Goal: Check status

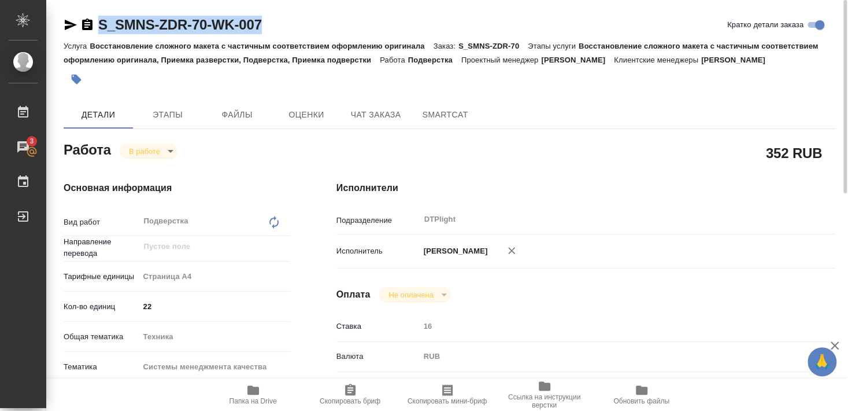
click at [103, 49] on p "Восстановление сложного макета с частичным соответствием оформлению оригинала" at bounding box center [261, 46] width 343 height 9
drag, startPoint x: 100, startPoint y: 36, endPoint x: 310, endPoint y: 23, distance: 210.3
click at [310, 23] on div "S_SMNS-ZDR-70-WK-007 Кратко детали заказа" at bounding box center [450, 27] width 772 height 23
copy link "S_SMNS-ZDR-70-WK-007"
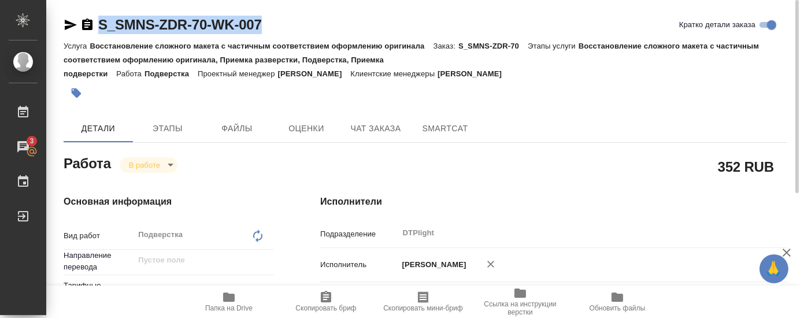
click at [468, 195] on h4 "Исполнители" at bounding box center [553, 202] width 467 height 14
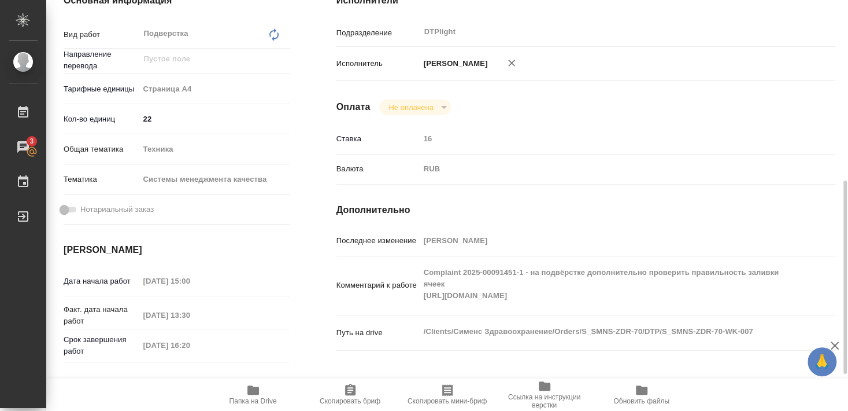
scroll to position [250, 0]
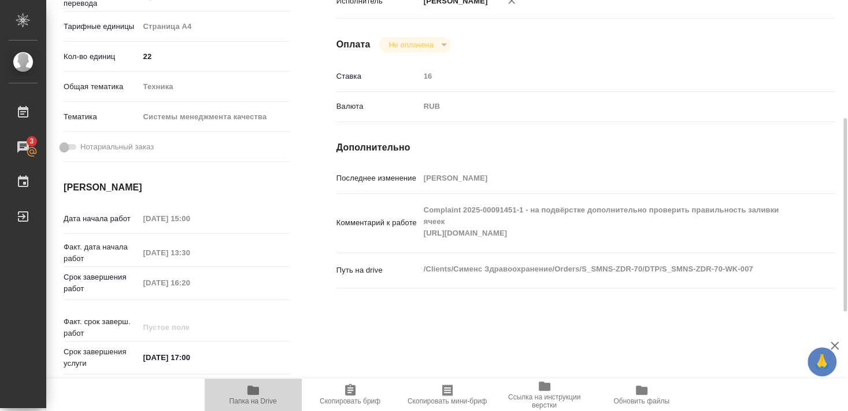
click at [252, 395] on icon "button" at bounding box center [253, 390] width 14 height 14
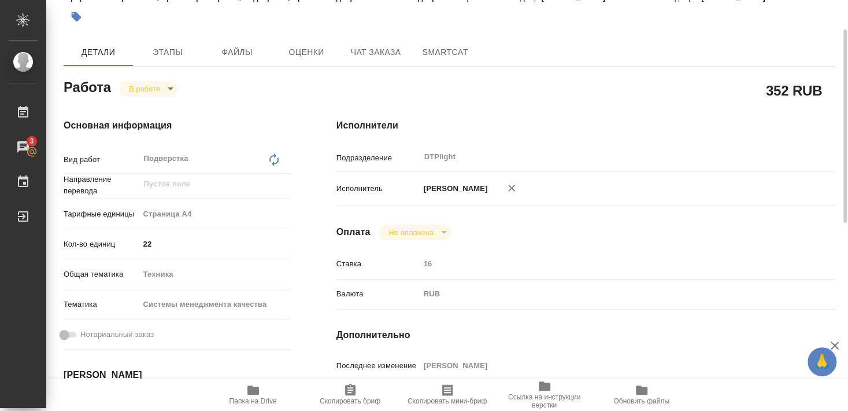
scroll to position [0, 0]
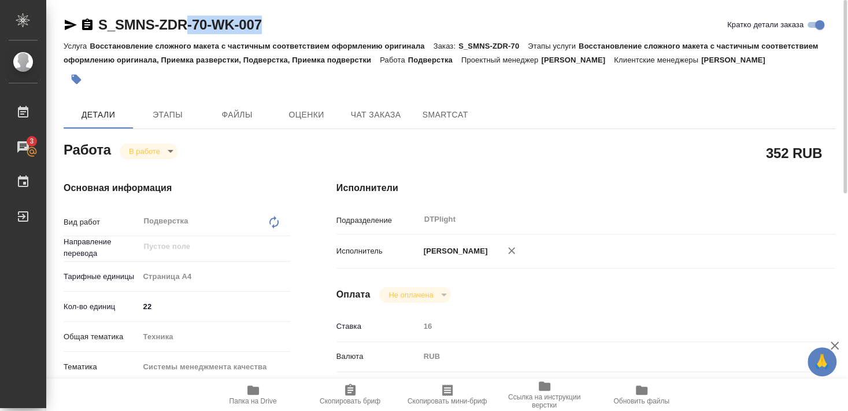
drag, startPoint x: 95, startPoint y: 39, endPoint x: 184, endPoint y: 35, distance: 89.7
click at [184, 35] on div "S_SMNS-ZDR-70-WK-007 Кратко детали заказа Услуга Восстановление сложного макета…" at bounding box center [450, 54] width 772 height 76
click at [125, 47] on p "Восстановление сложного макета с частичным соответствием оформлению оригинала" at bounding box center [261, 46] width 343 height 9
drag, startPoint x: 97, startPoint y: 34, endPoint x: 206, endPoint y: 37, distance: 109.3
click at [206, 37] on div "S_SMNS-ZDR-70-WK-007 Кратко детали заказа" at bounding box center [450, 27] width 772 height 23
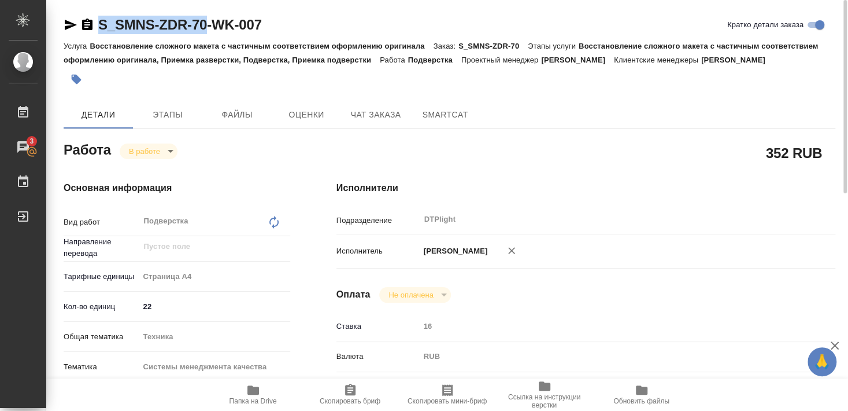
copy link "S_SMNS-ZDR-70"
click at [190, 43] on p "Восстановление сложного макета с частичным соответствием оформлению оригинала" at bounding box center [261, 46] width 343 height 9
drag, startPoint x: 111, startPoint y: 37, endPoint x: 209, endPoint y: 31, distance: 97.9
copy link "S_SMNS-ZDR-70"
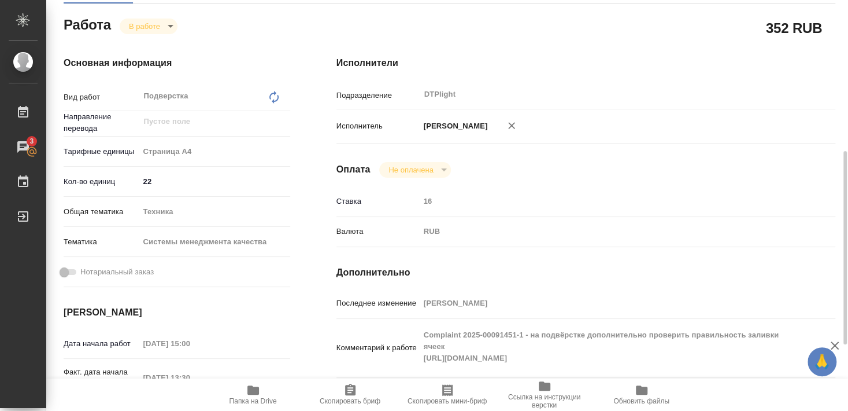
scroll to position [187, 0]
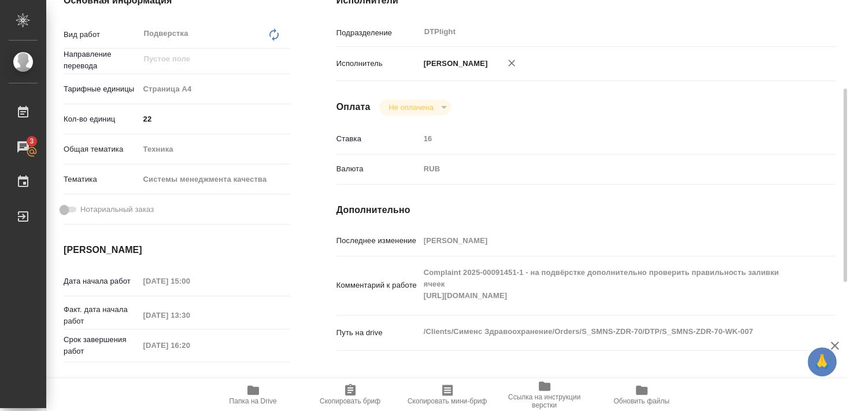
click at [249, 398] on span "Папка на Drive" at bounding box center [253, 401] width 47 height 8
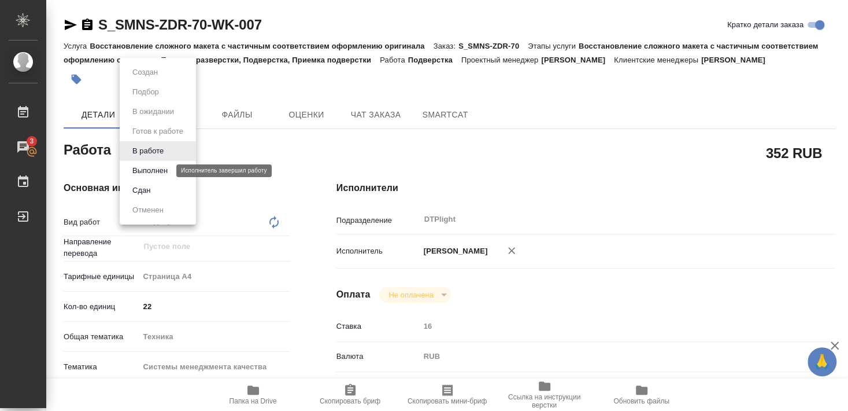
click at [149, 169] on button "Выполнен" at bounding box center [150, 170] width 42 height 13
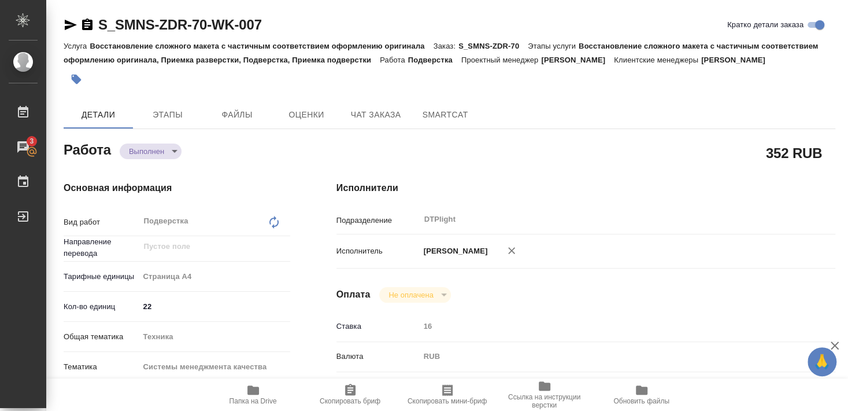
type textarea "x"
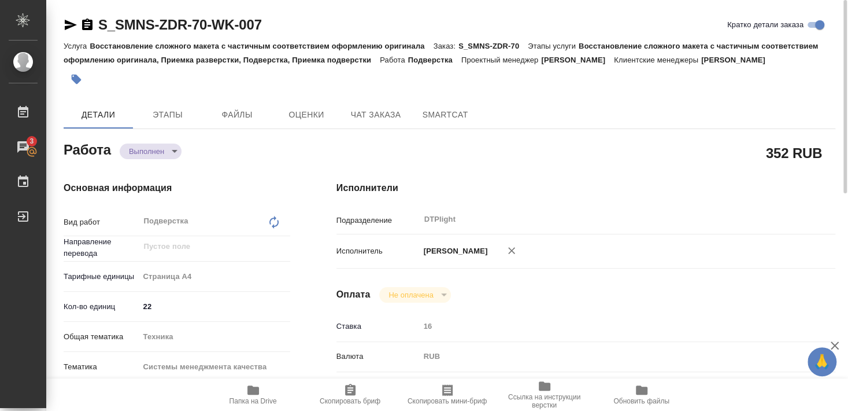
type textarea "x"
